Goal: Complete application form

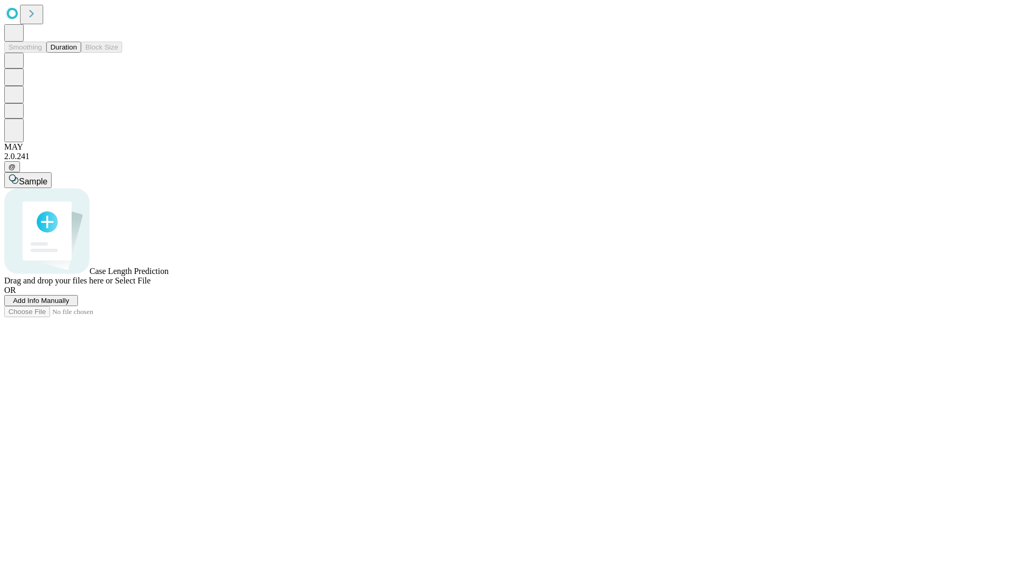
click at [70, 304] on span "Add Info Manually" at bounding box center [41, 300] width 56 height 8
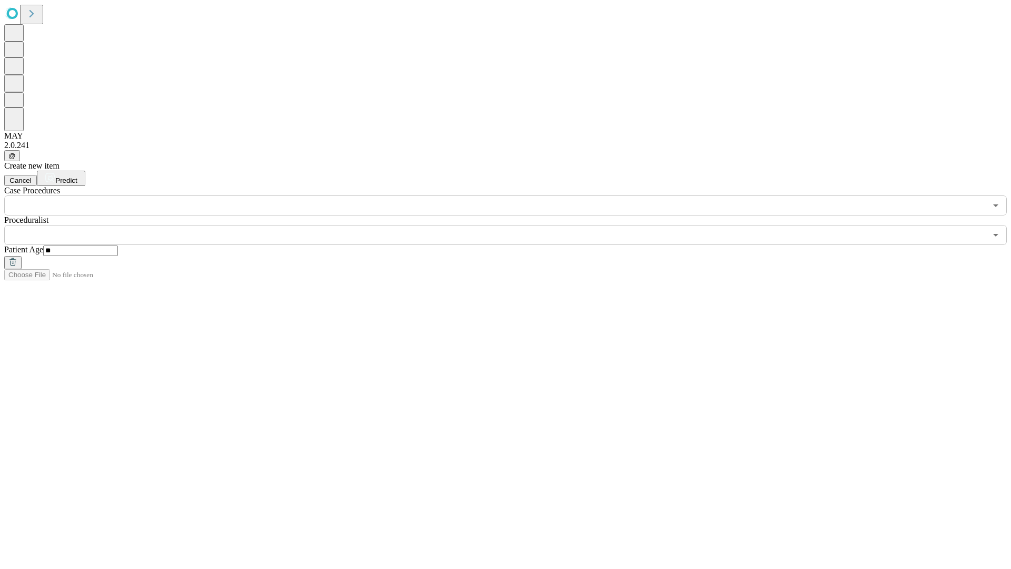
type input "**"
click at [513, 225] on input "text" at bounding box center [495, 235] width 982 height 20
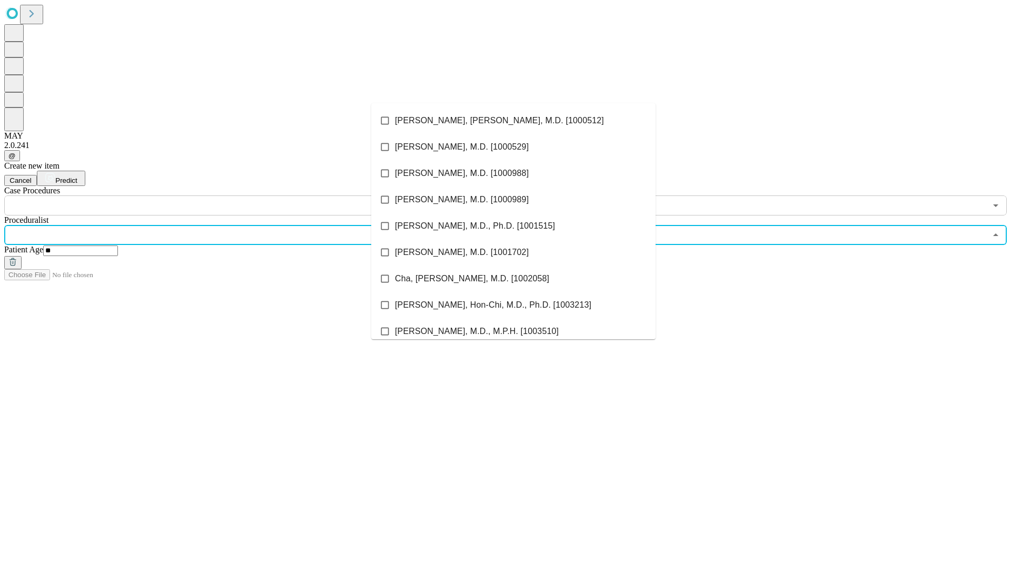
click at [513, 121] on li "[PERSON_NAME], [PERSON_NAME], M.D. [1000512]" at bounding box center [513, 120] width 284 height 26
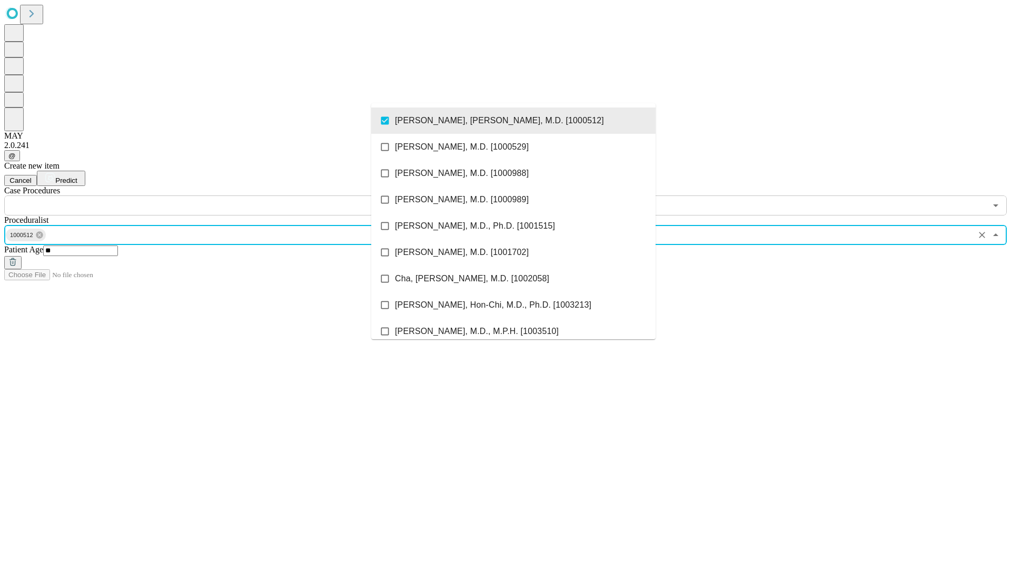
click at [221, 195] on input "text" at bounding box center [495, 205] width 982 height 20
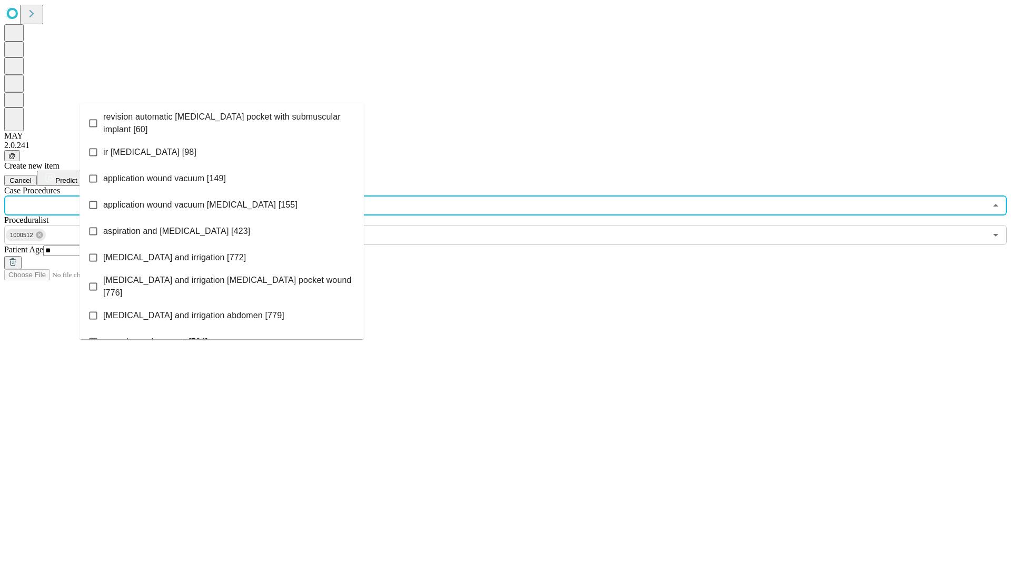
click at [222, 121] on span "revision automatic [MEDICAL_DATA] pocket with submuscular implant [60]" at bounding box center [229, 123] width 252 height 25
